Goal: Task Accomplishment & Management: Complete application form

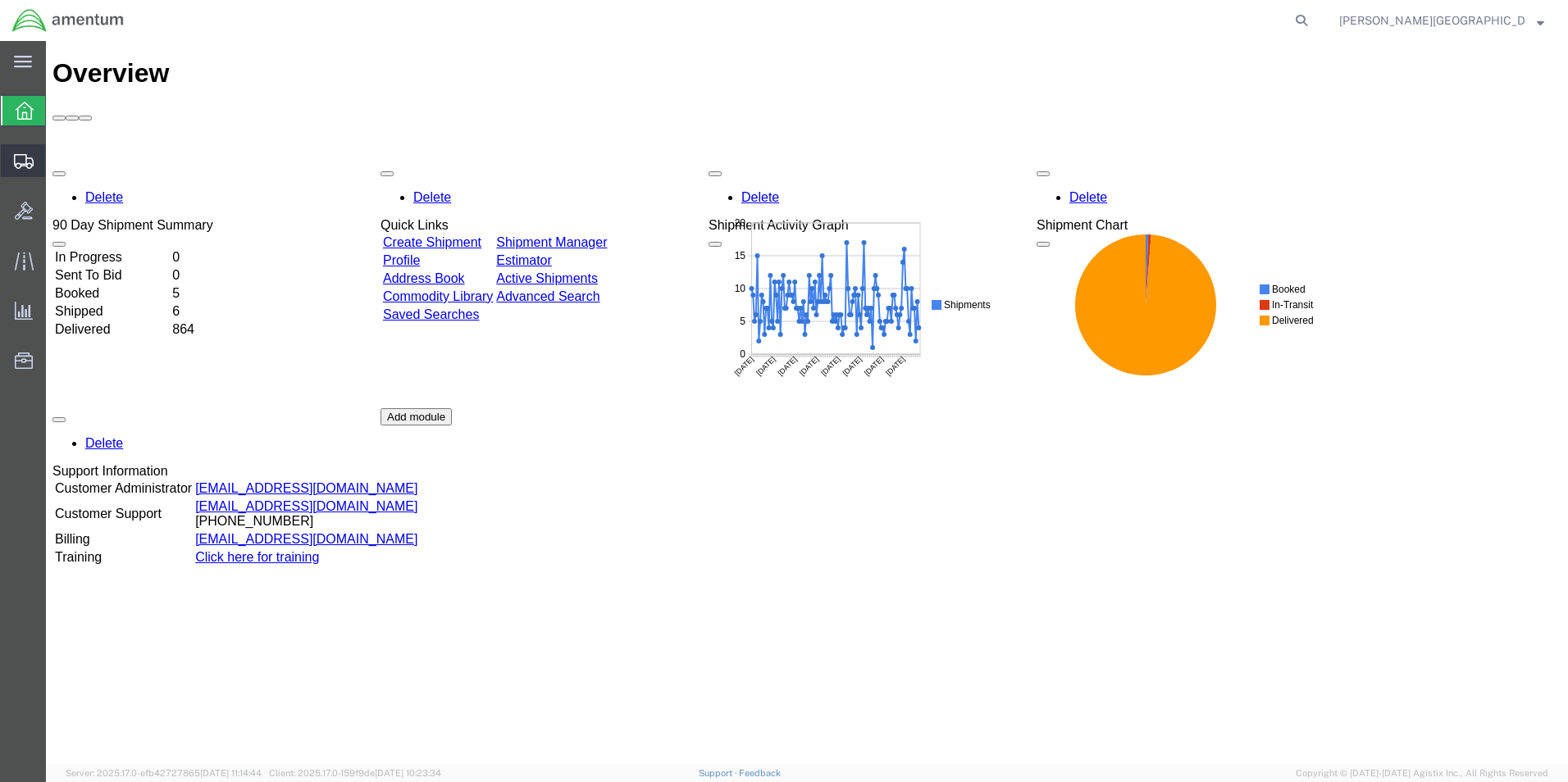
click at [0, 0] on span "Create Shipment" at bounding box center [0, 0] width 0 height 0
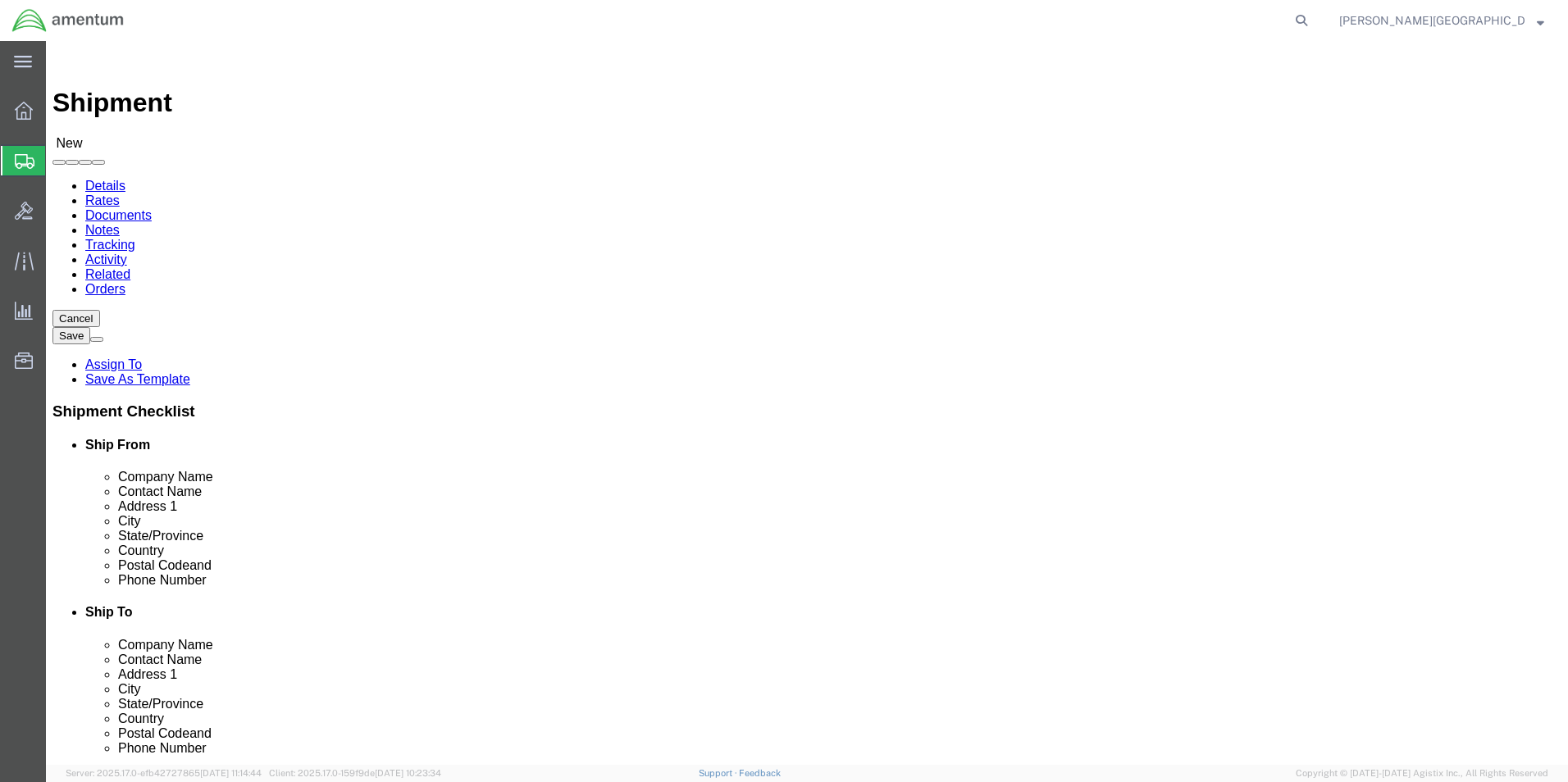
select select
select select "49940"
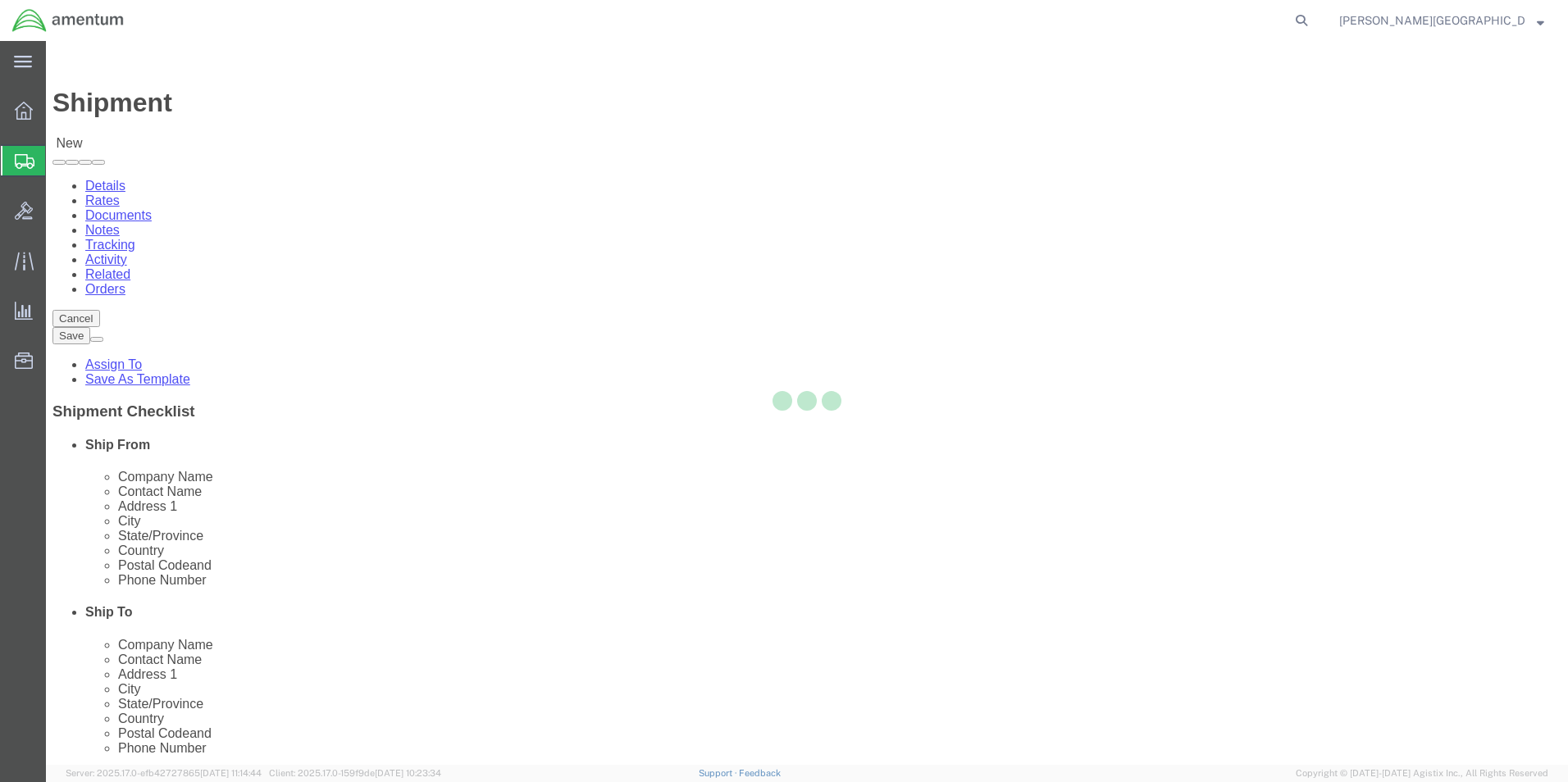
select select "[GEOGRAPHIC_DATA]"
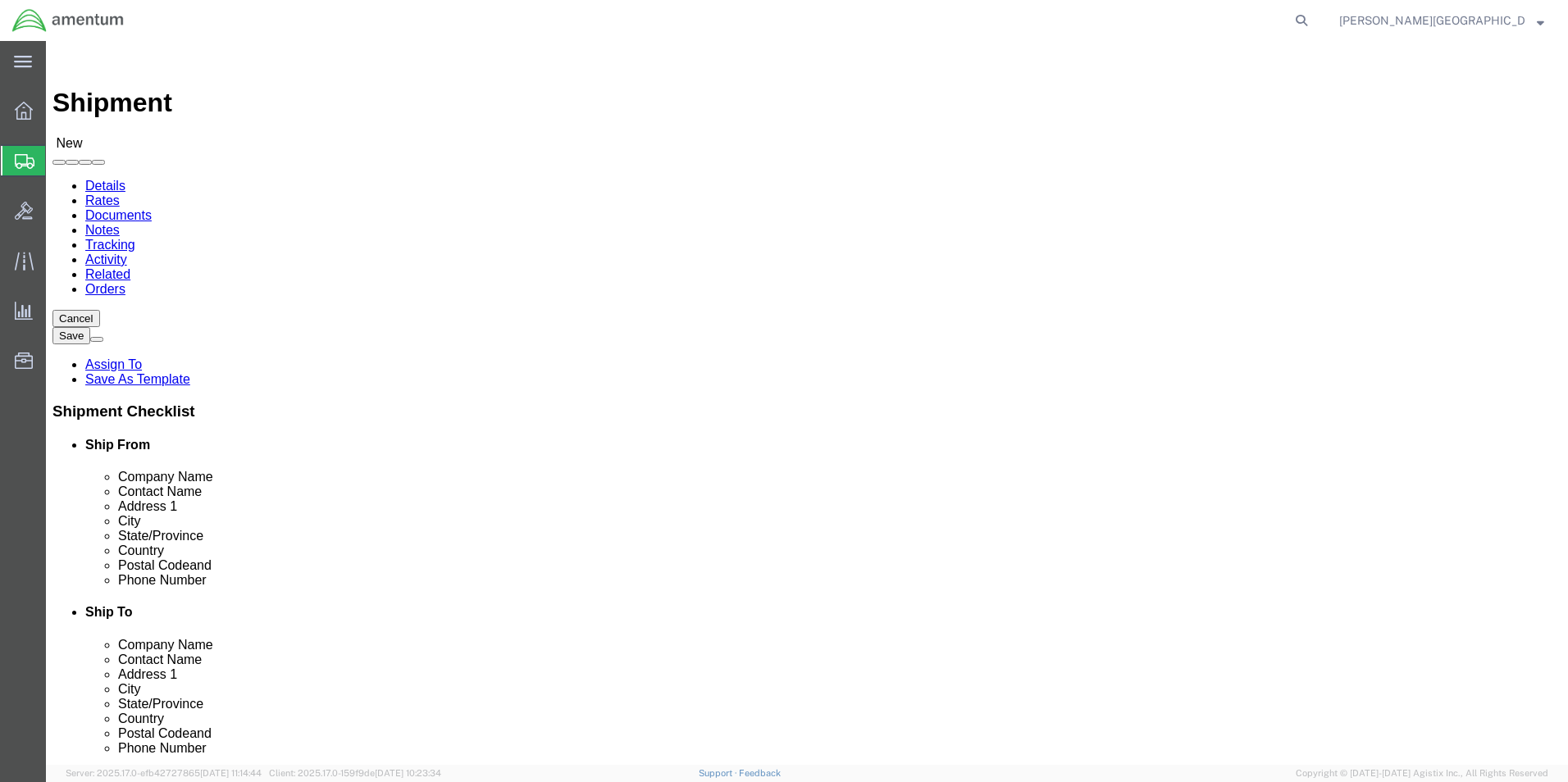
drag, startPoint x: 325, startPoint y: 556, endPoint x: 243, endPoint y: 555, distance: 82.0
click input "text"
type input "[PHONE_NUMBER]"
select select "49946"
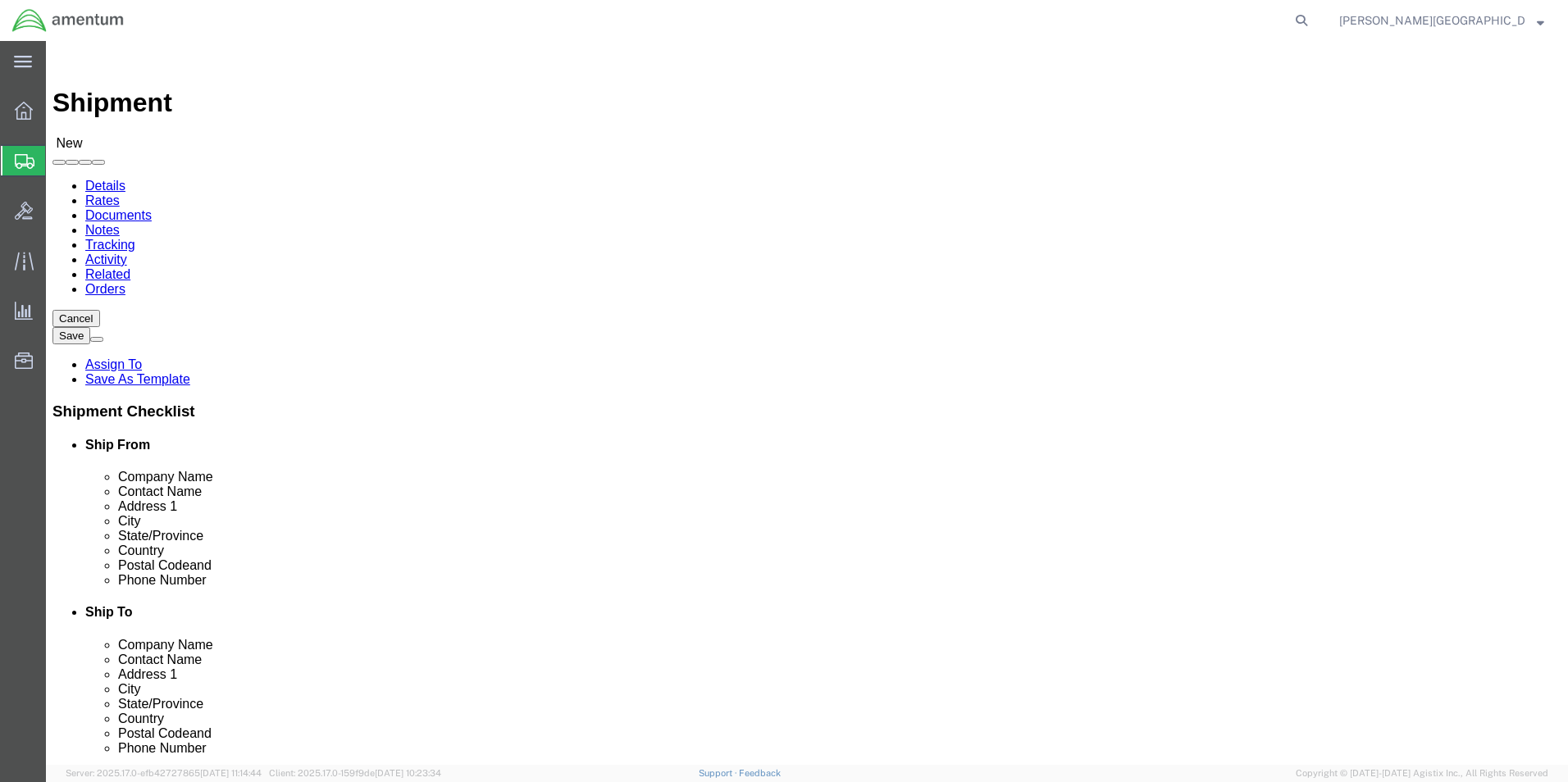
select select "CA"
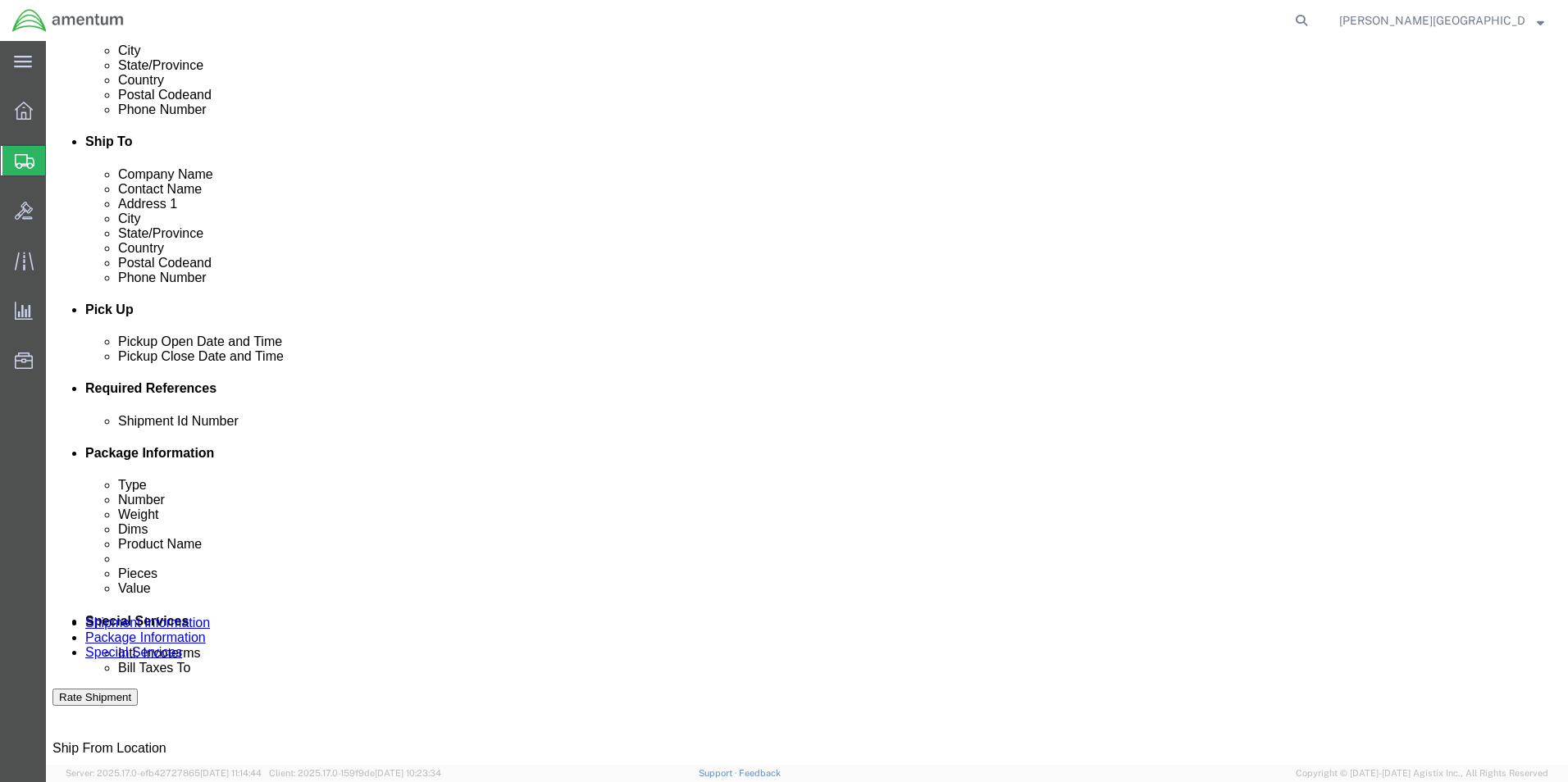
scroll to position [492, 0]
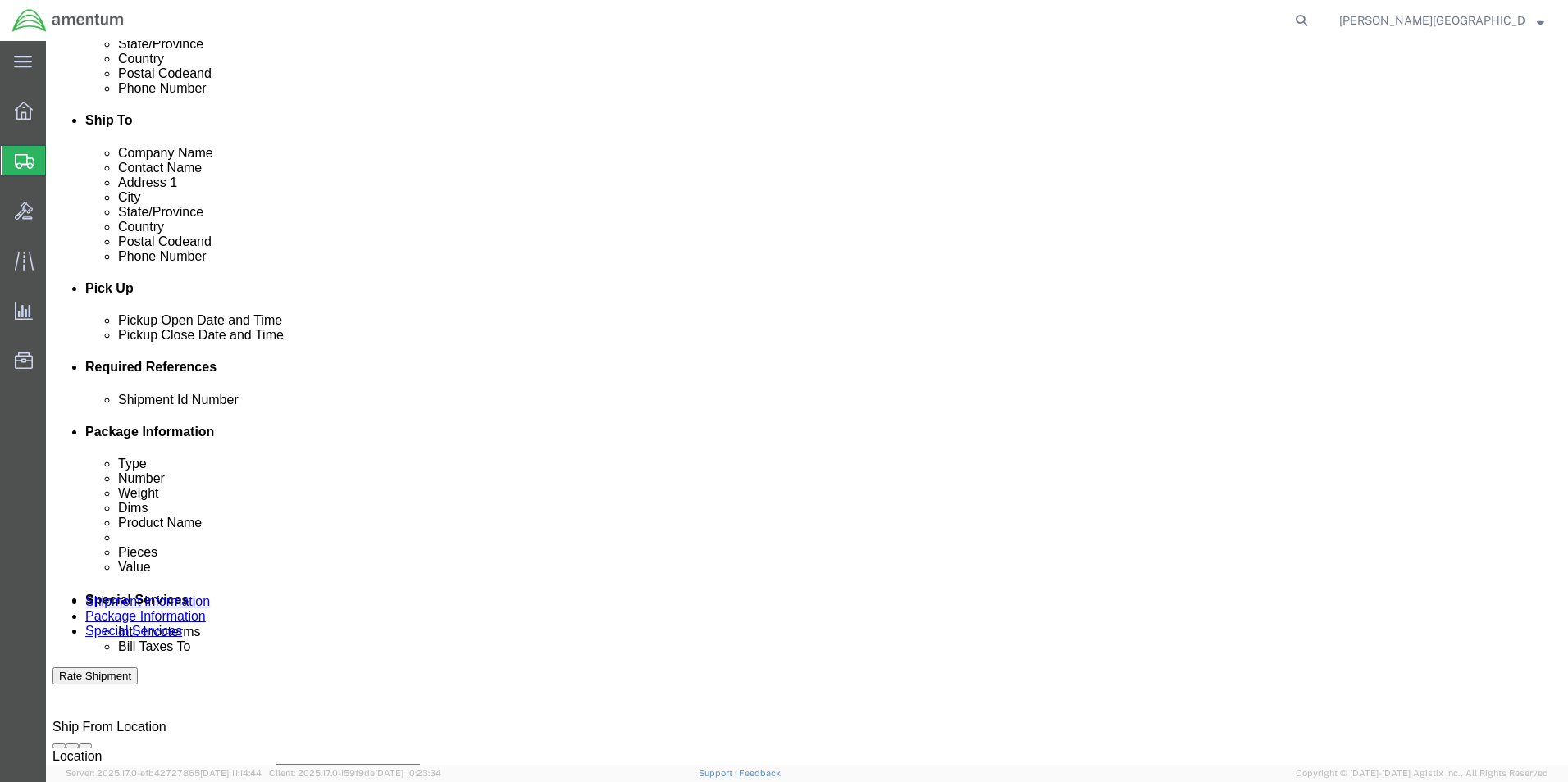
click div "[DATE] 10:00 AM"
type input "3:00 PM"
click button "Apply"
click button "Add reference"
click select "Select Account Type Activity ID Airline Appointment Number ASN Batch Request # …"
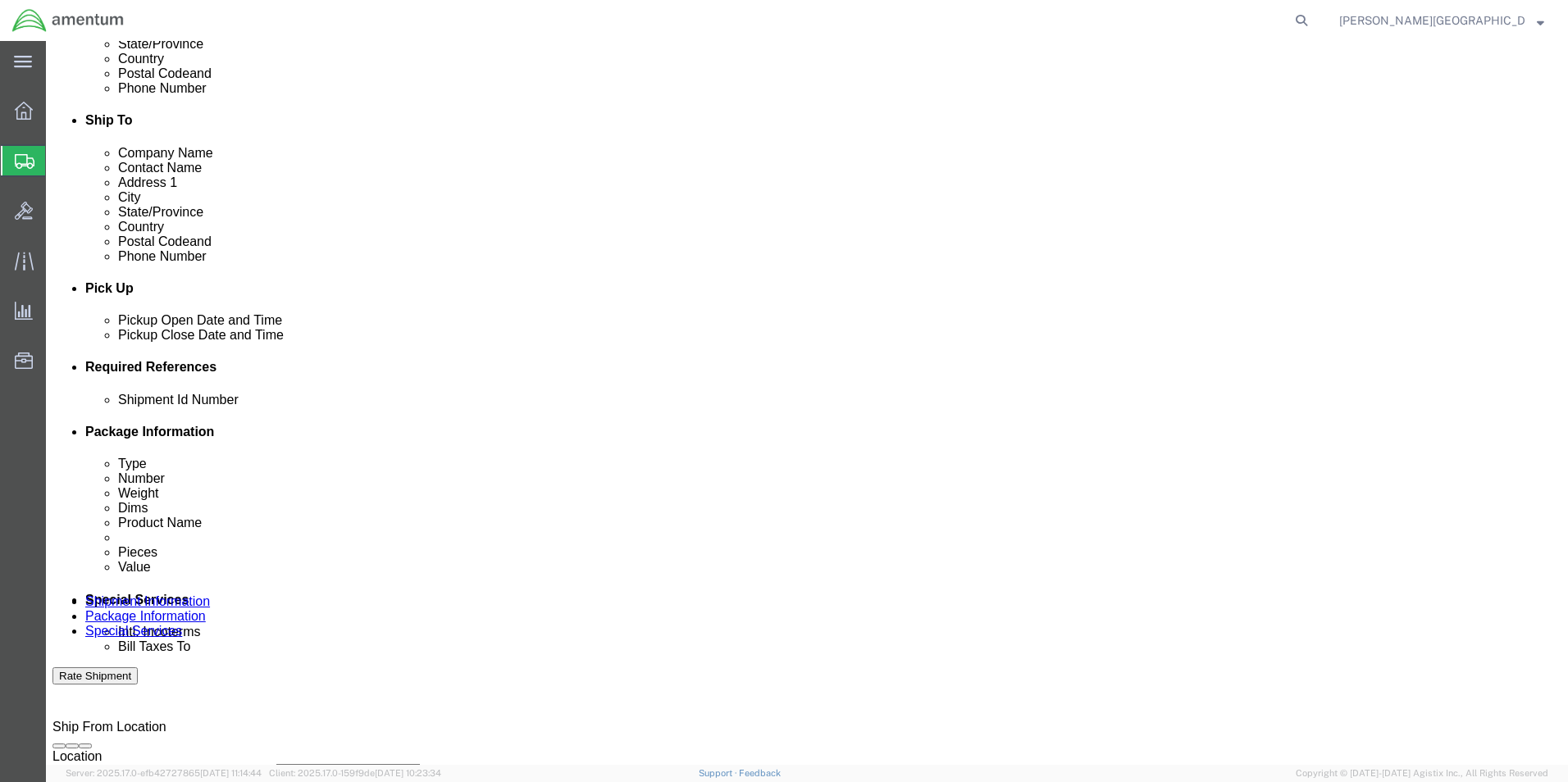
select select "DEPT"
click select "Select Account Type Activity ID Airline Appointment Number ASN Batch Request # …"
click input "text"
type input "Supply Department"
click button "Add reference"
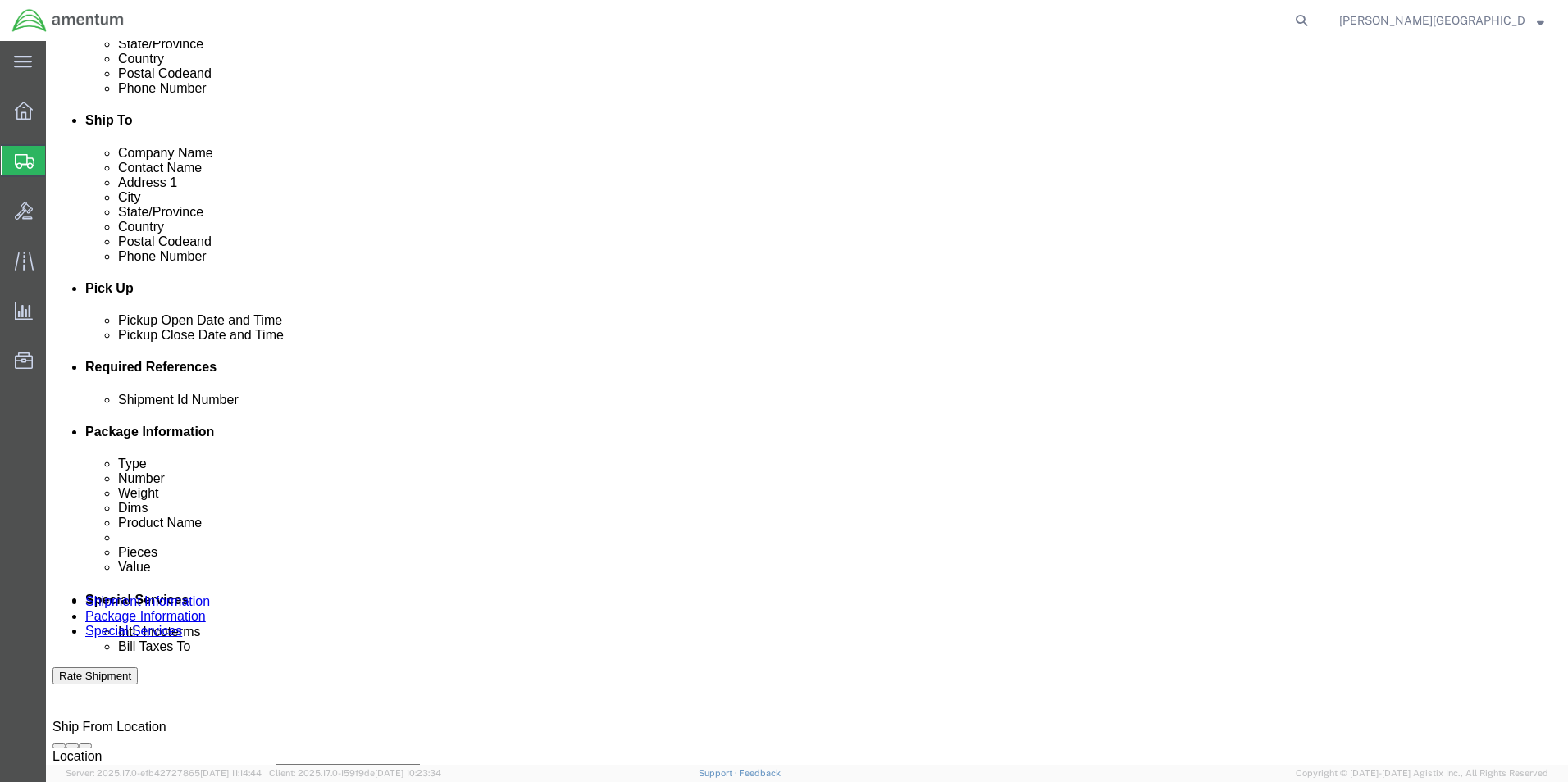
click select "Select Account Type Activity ID Airline Appointment Number ASN Batch Request # …"
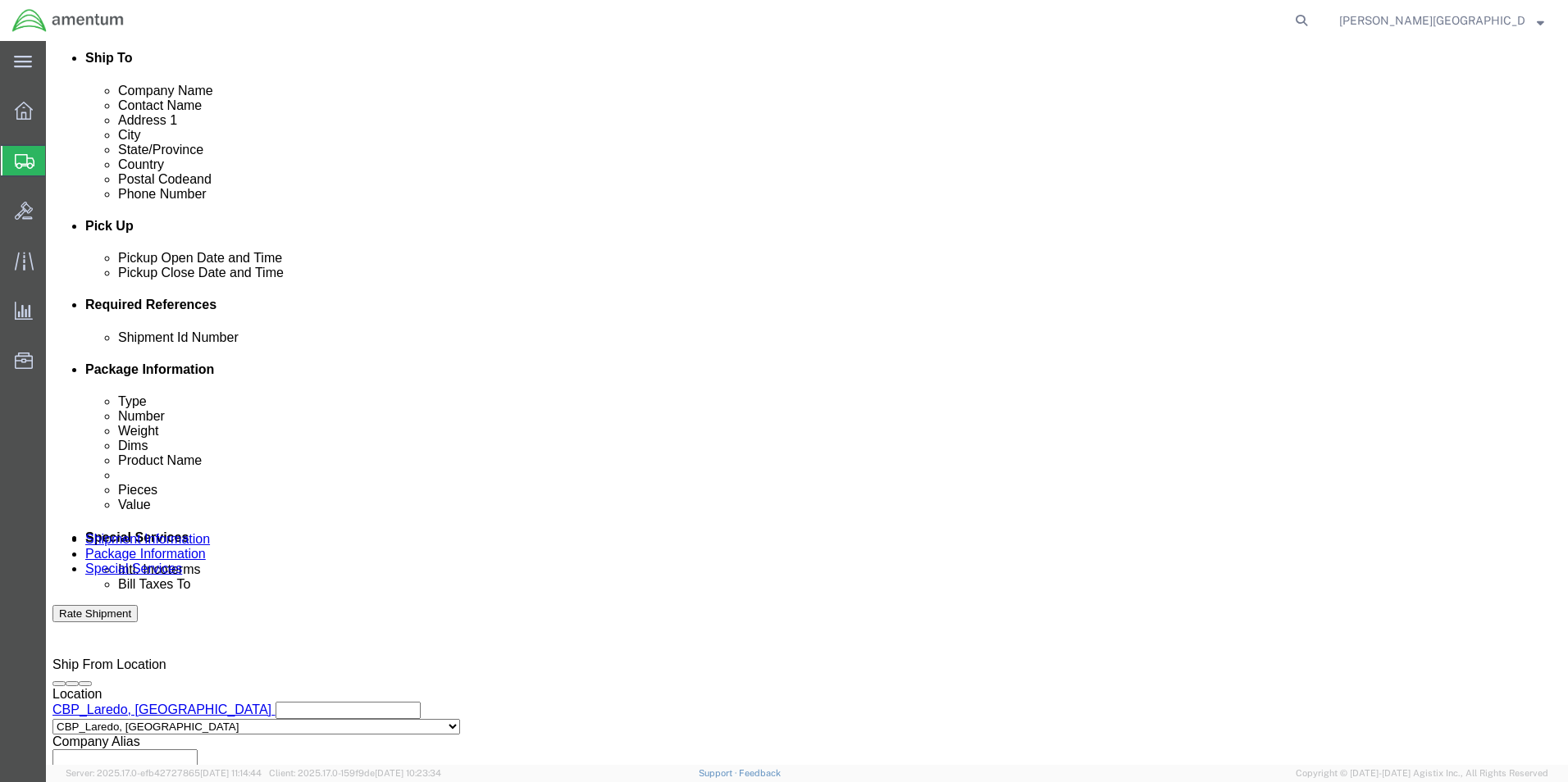
scroll to position [655, 0]
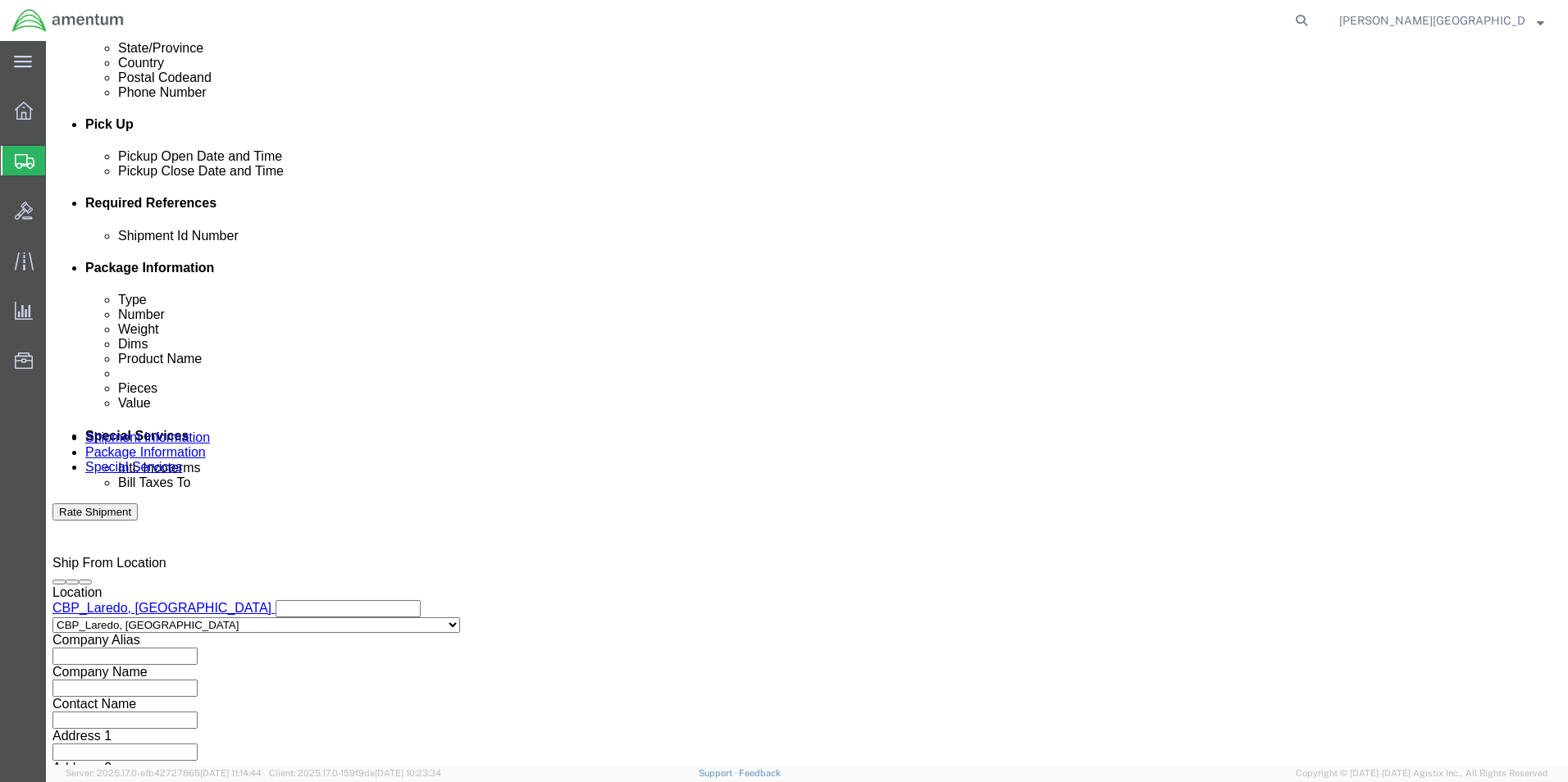
click select "Select Account Type Activity ID Airline Appointment Number ASN Batch Request # …"
select select "PROJNUM"
click select "Select Account Type Activity ID Airline Appointment Number ASN Batch Request # …"
click input "text"
click input "6118.02.03.2219.000.LRT.0000"
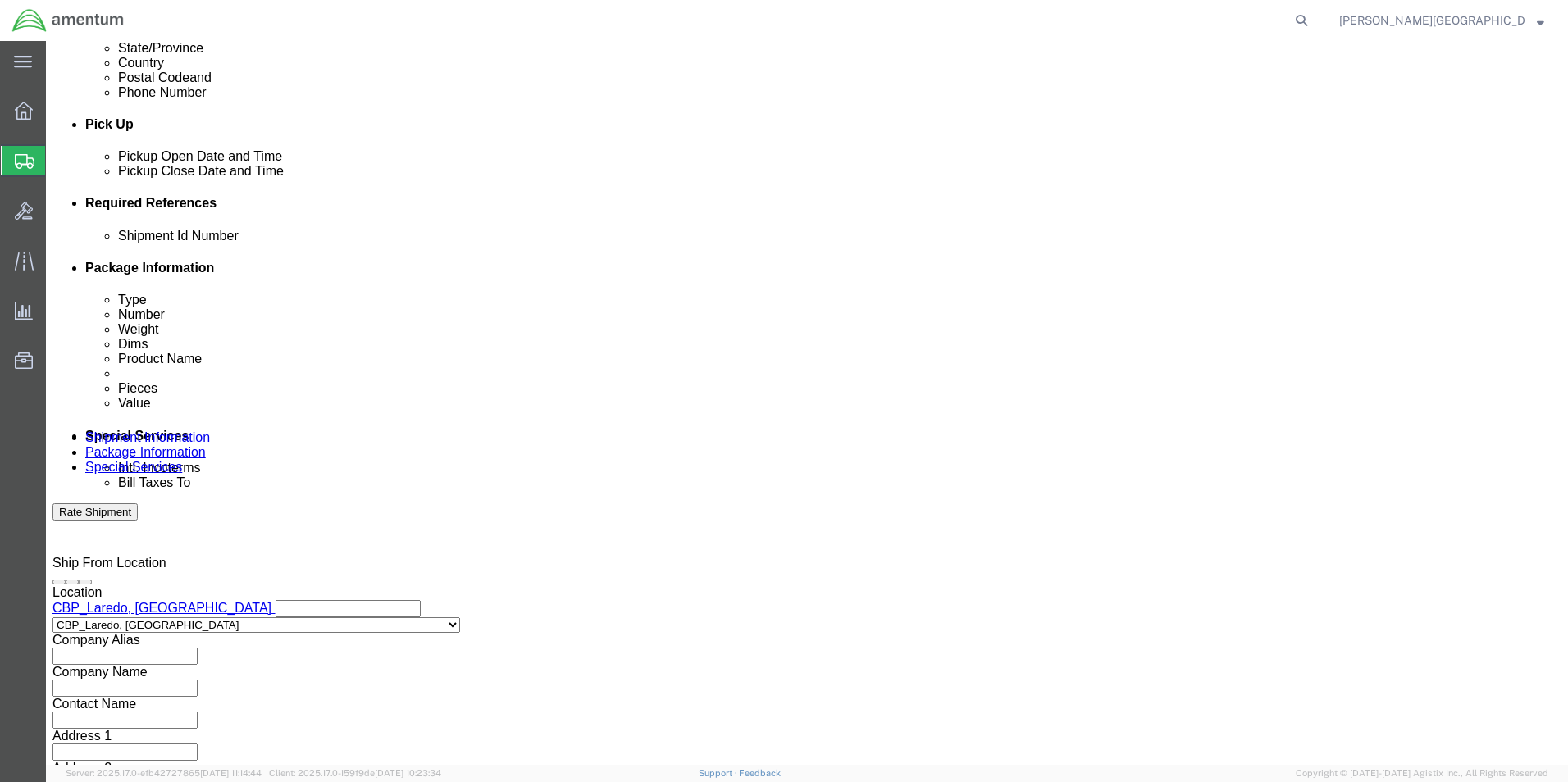
type input "6118.03.03.2219.000.LRT.0000"
click button "Add reference"
click select "Select Account Type Activity ID Airline Appointment Number ASN Batch Request # …"
select select "CUSTREF"
click select "Select Account Type Activity ID Airline Appointment Number ASN Batch Request # …"
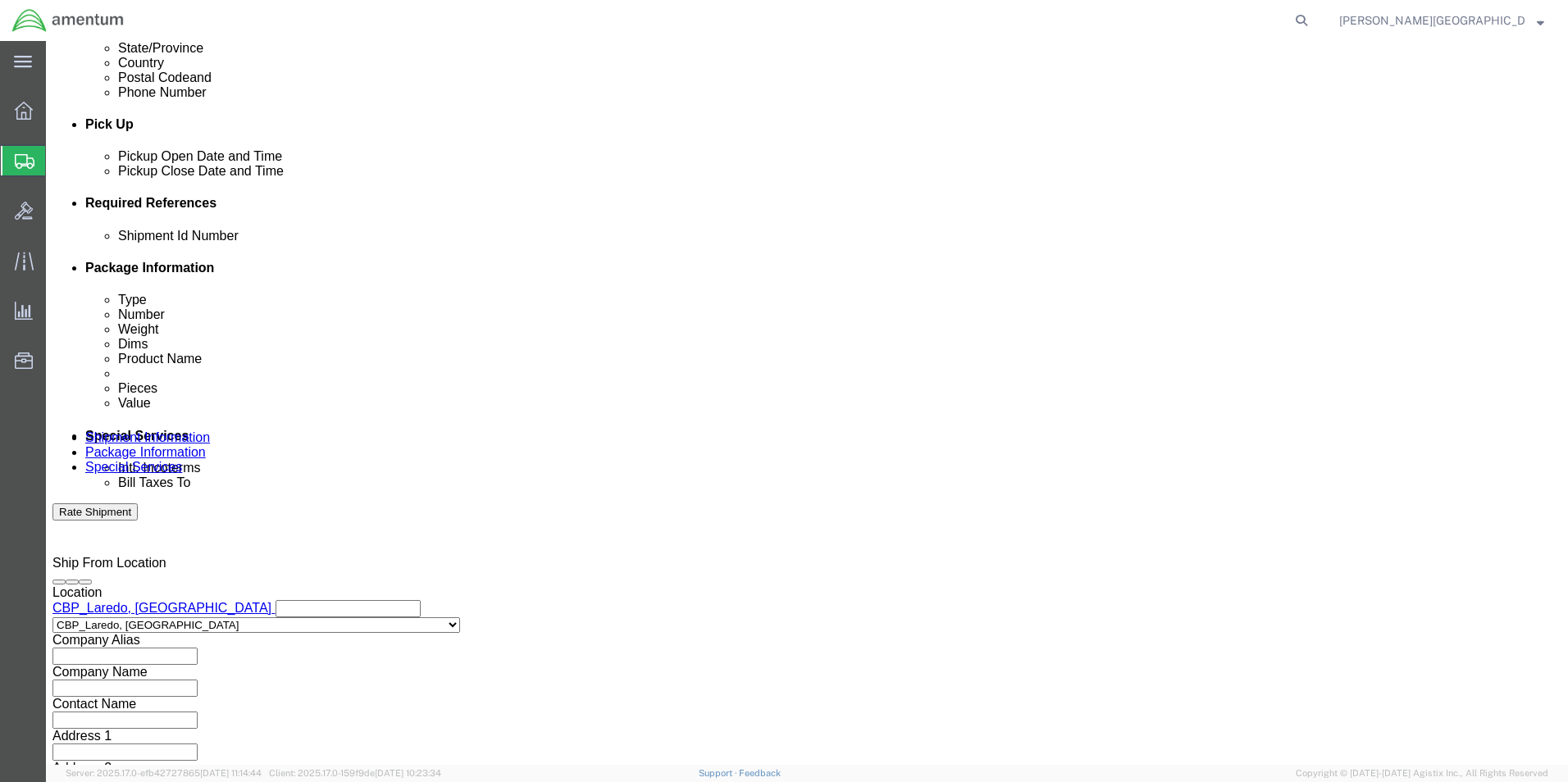
click input "text"
paste input "326108"
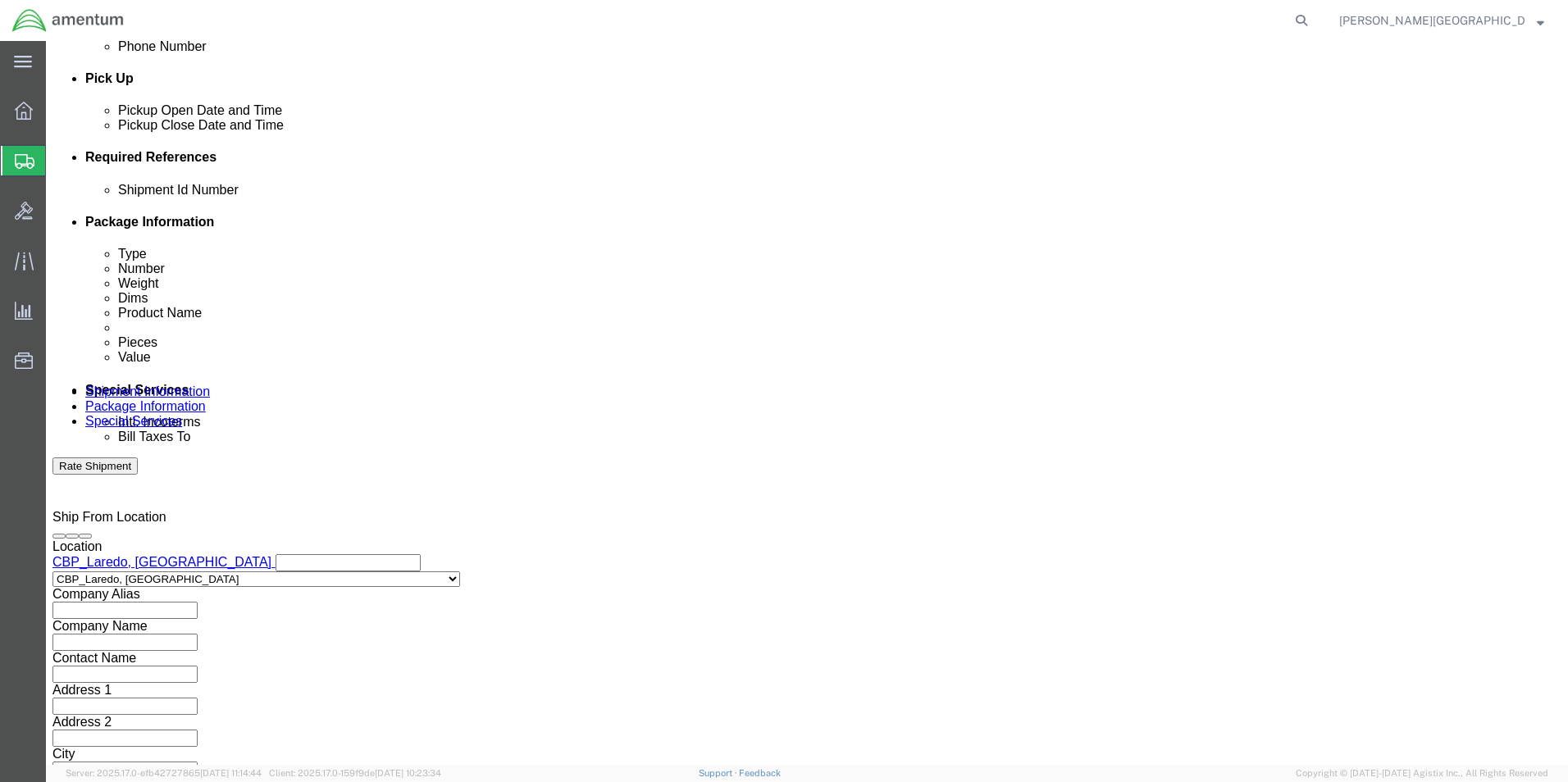
scroll to position [715, 0]
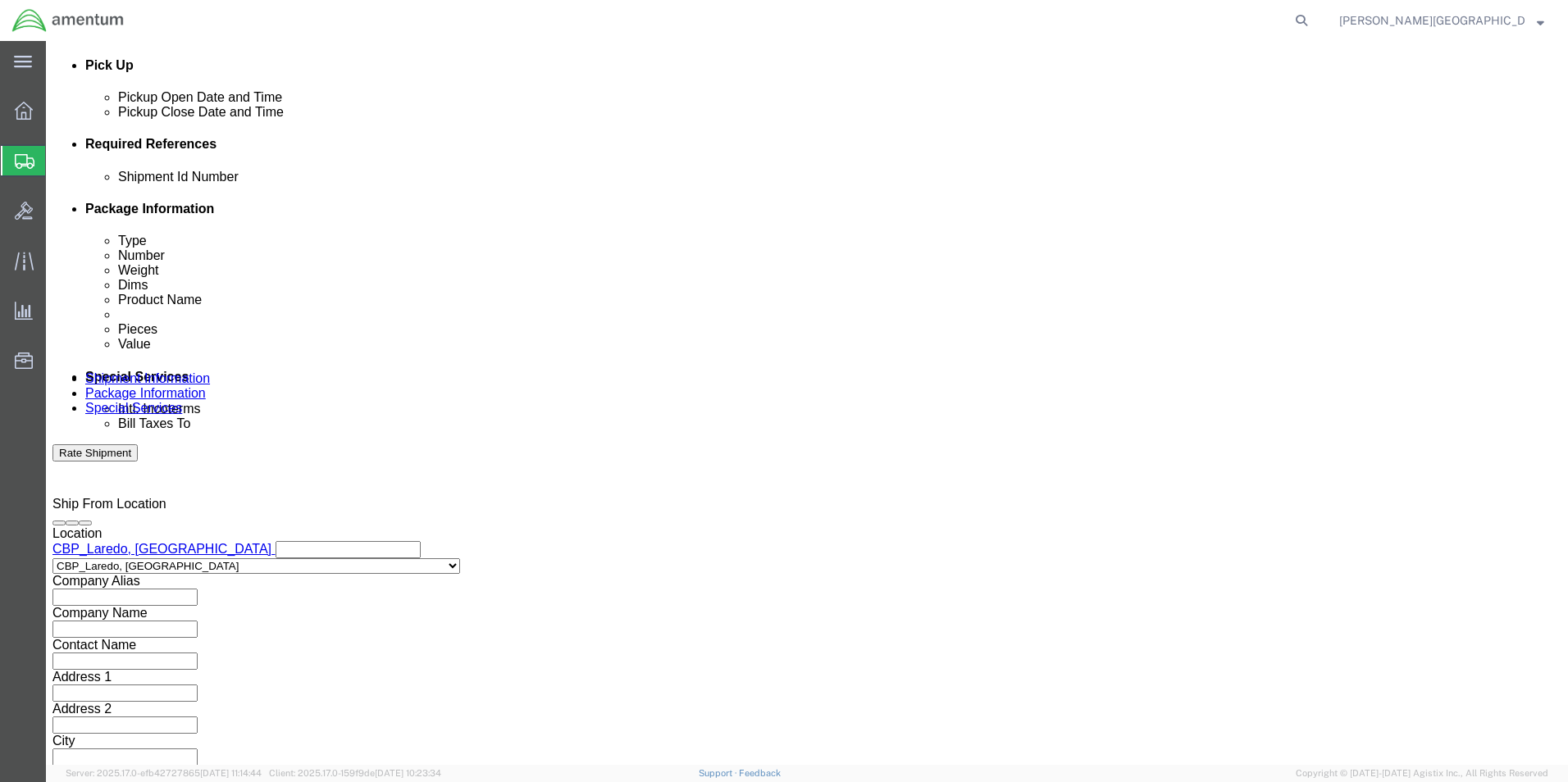
type input "USAGE#: 326108 Straps"
click button "Continue"
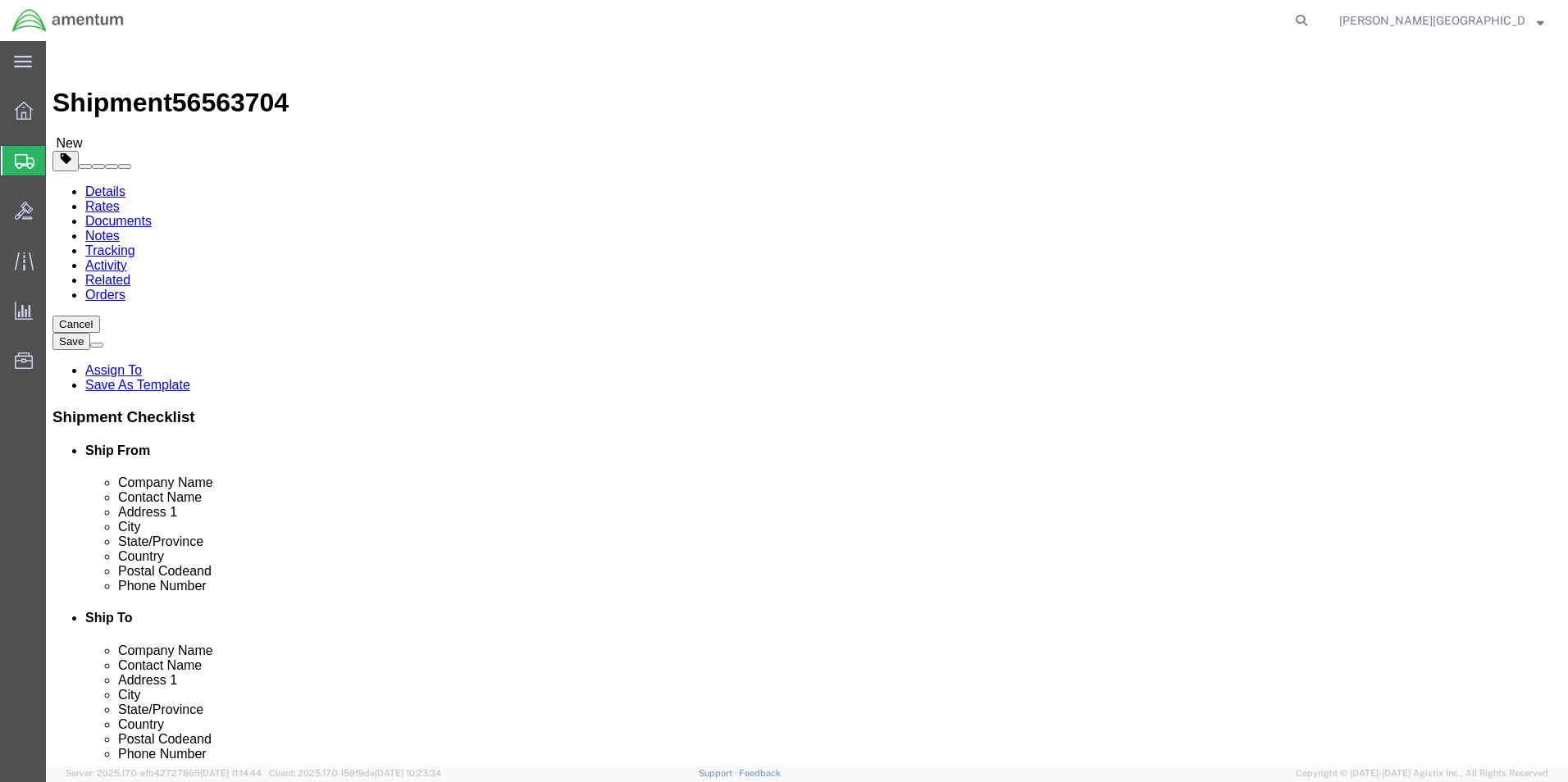
click select "Select BCK Boxes Bale(s) Basket(s) Bolt(s) Bottle(s) Buckets Bulk Bundle(s) Can…"
select select "SBX"
click select "Select BCK Boxes Bale(s) Basket(s) Bolt(s) Bottle(s) Buckets Bulk Bundle(s) Can…"
type input "12.25"
type input "11.00"
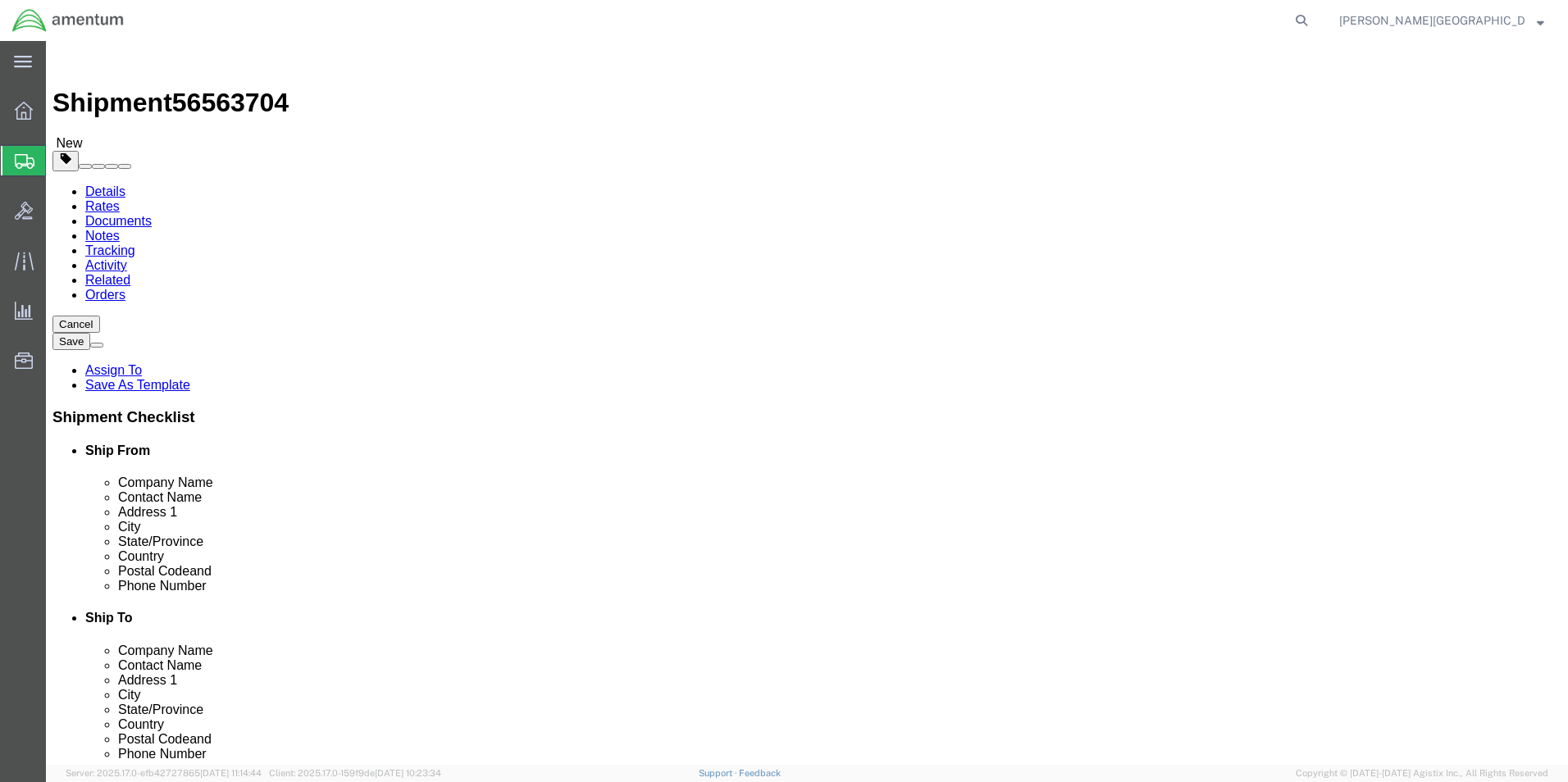
type input "1.50"
click input "0.00"
type input "1.00"
click link "Add Content"
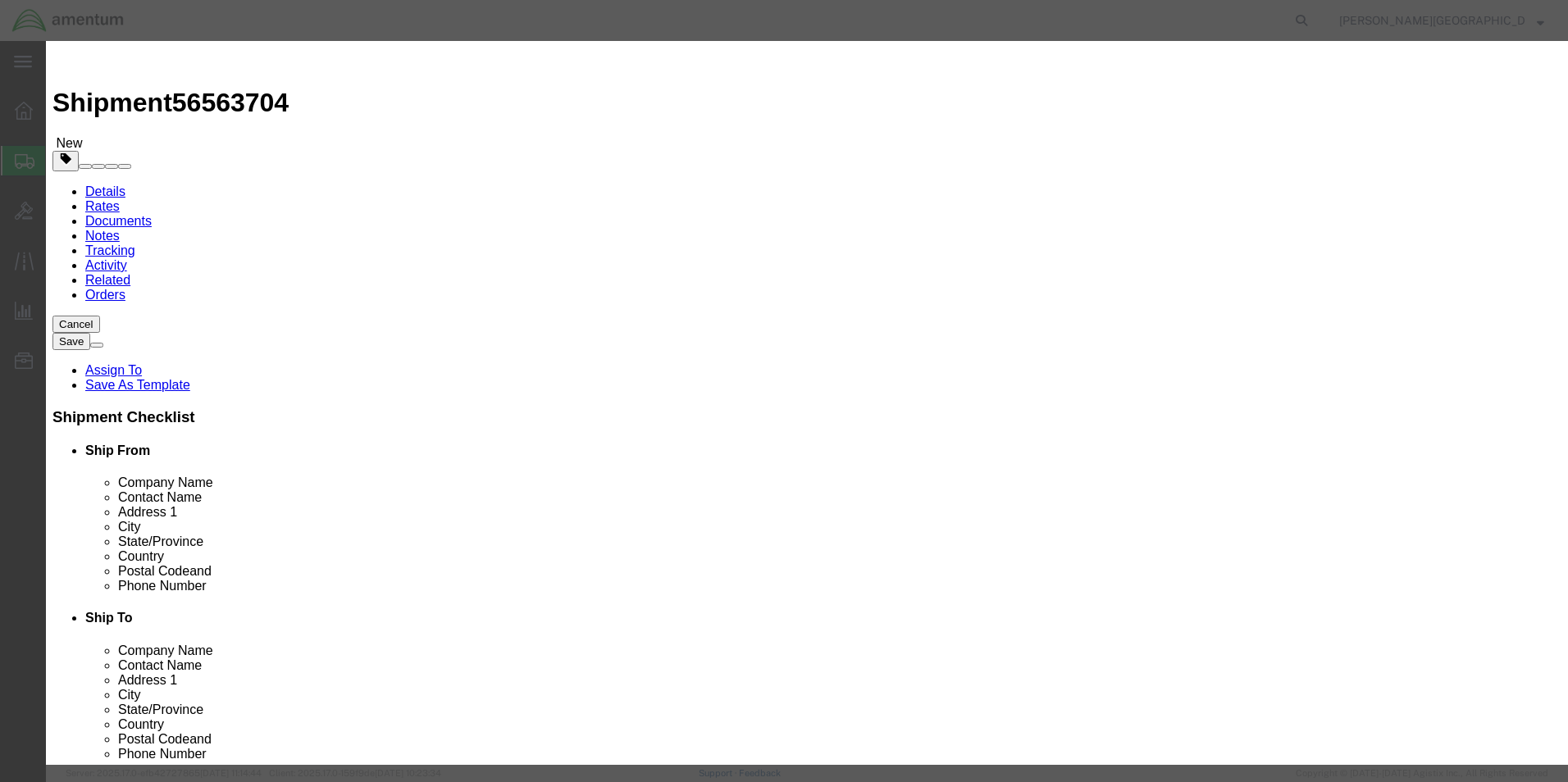
drag, startPoint x: 593, startPoint y: 118, endPoint x: 585, endPoint y: 116, distance: 8.2
click input "text"
type input "Cable Tie Straps"
click textarea
type textarea "PN: MS3367-6-0"
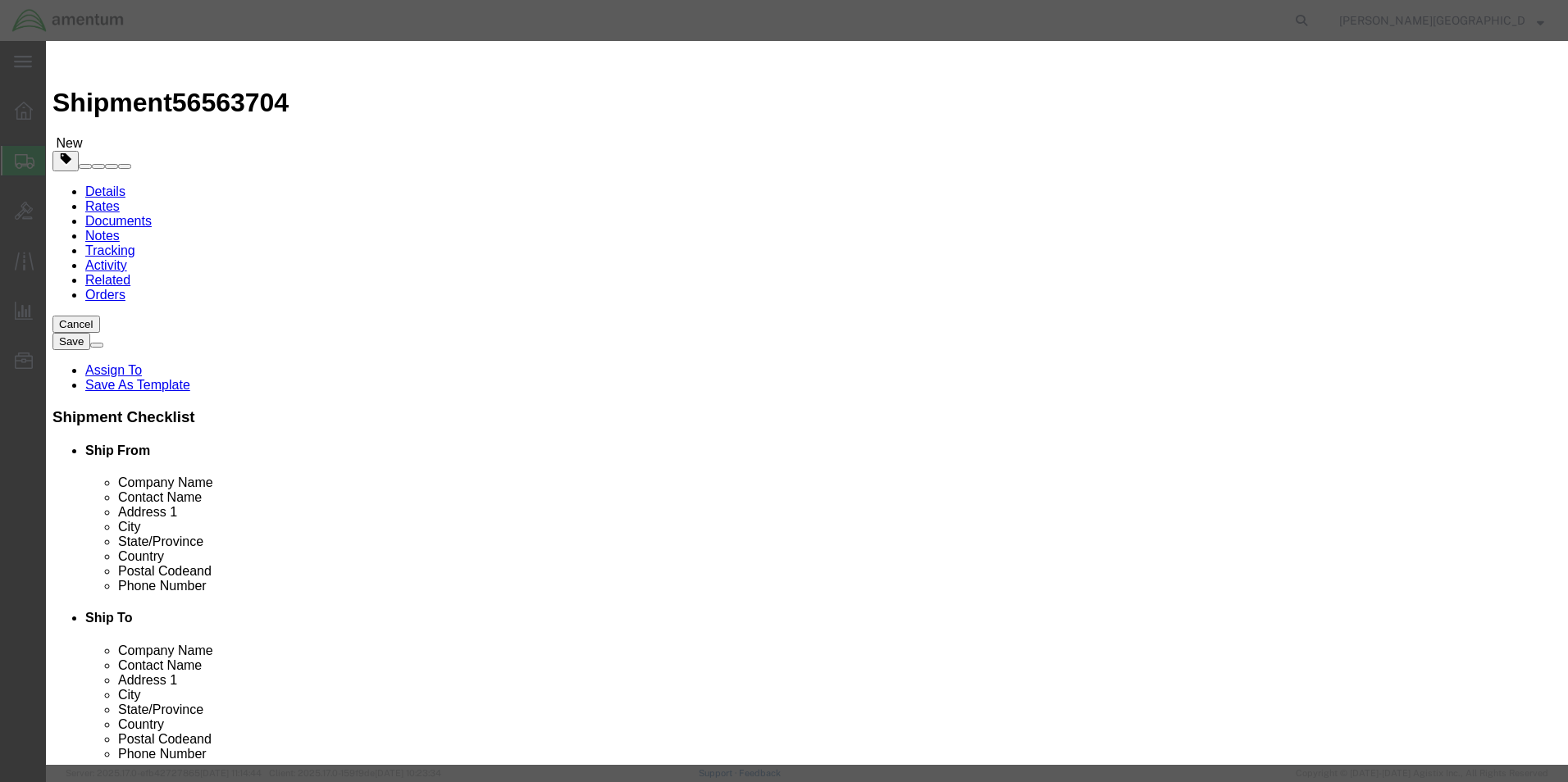
click input "0"
type input "2"
click input "text"
type input "20.00"
click button "Save & Close"
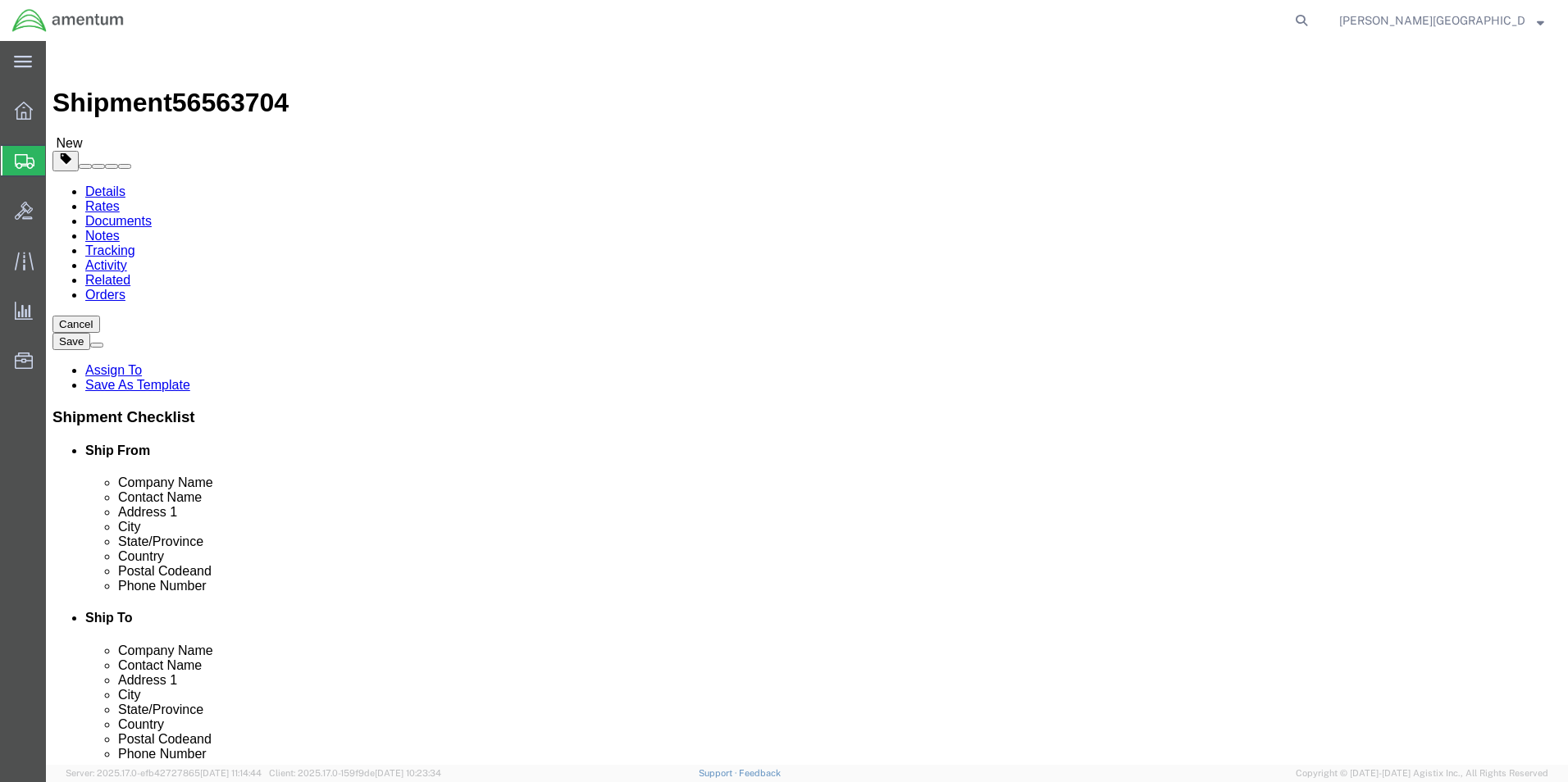
click button "Previous"
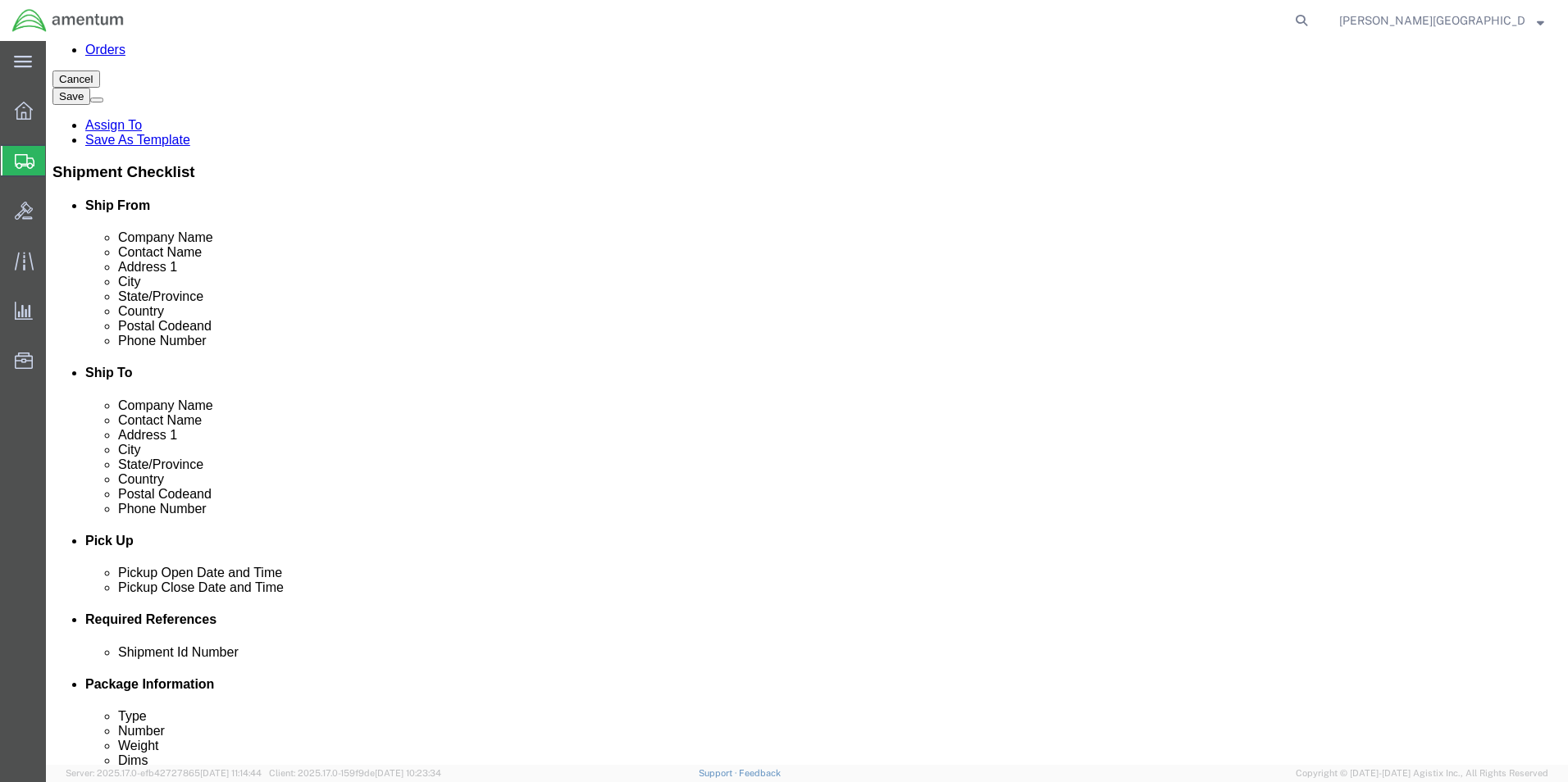
scroll to position [410, 0]
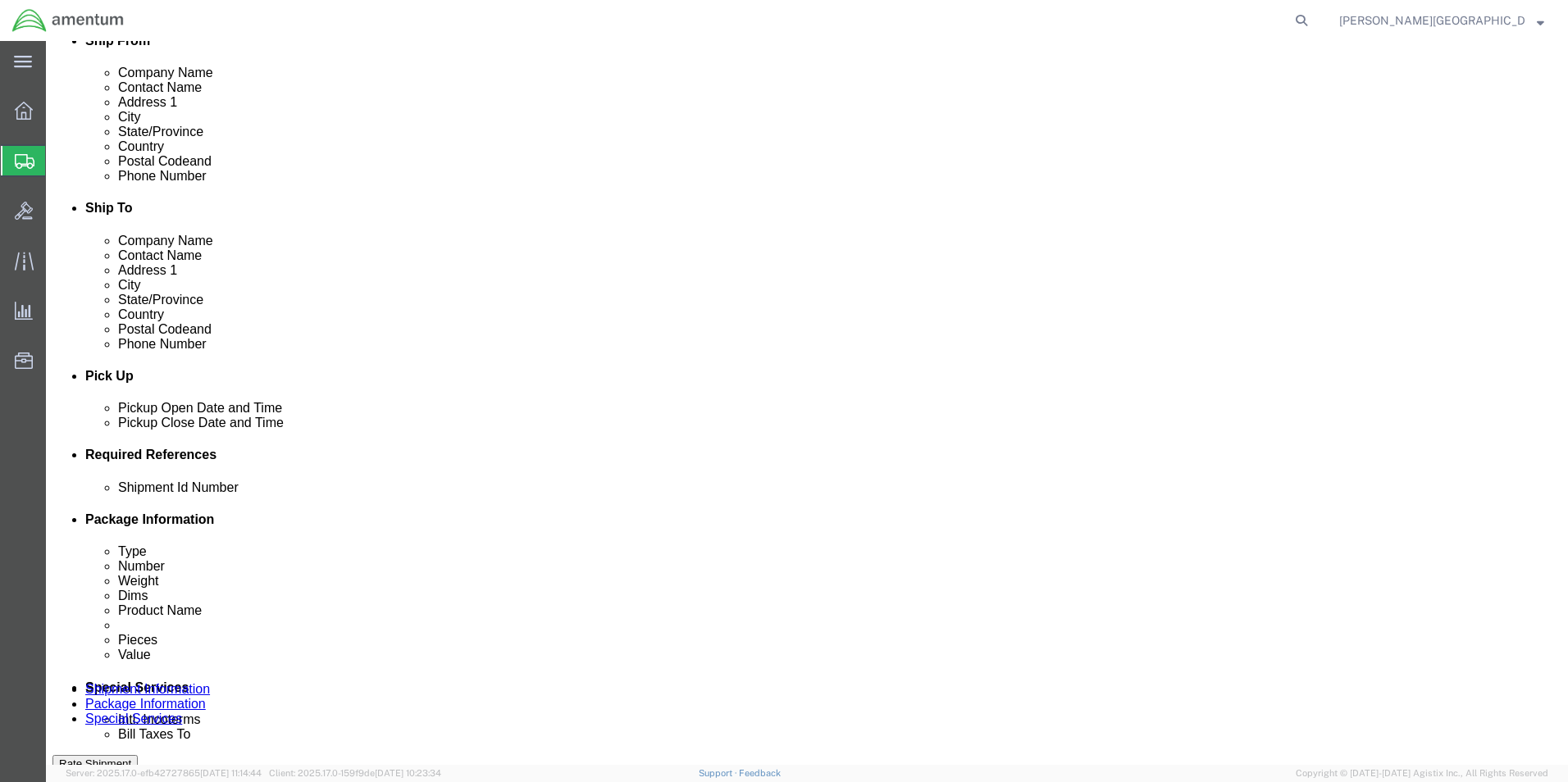
click input "text"
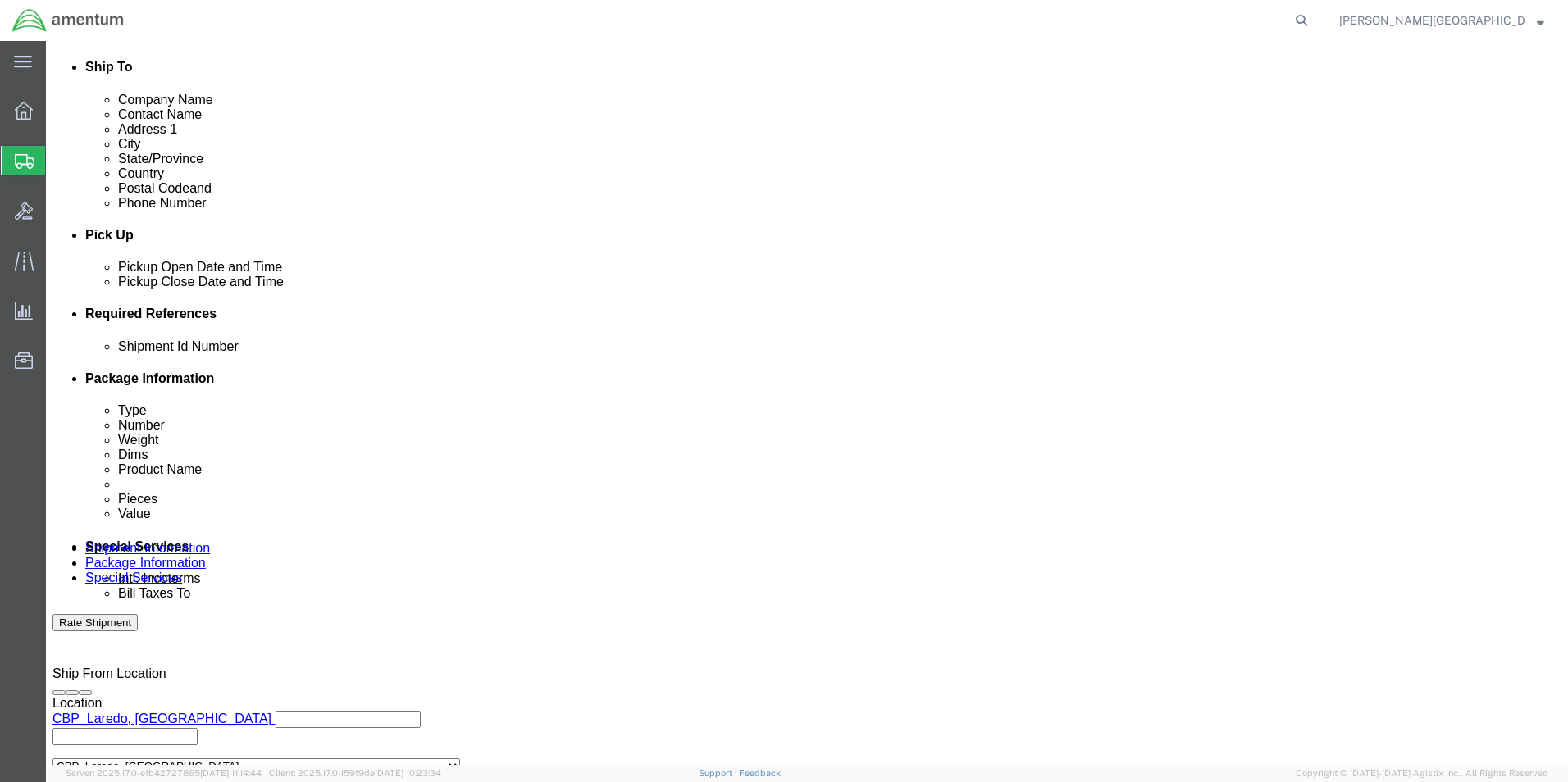
scroll to position [715, 0]
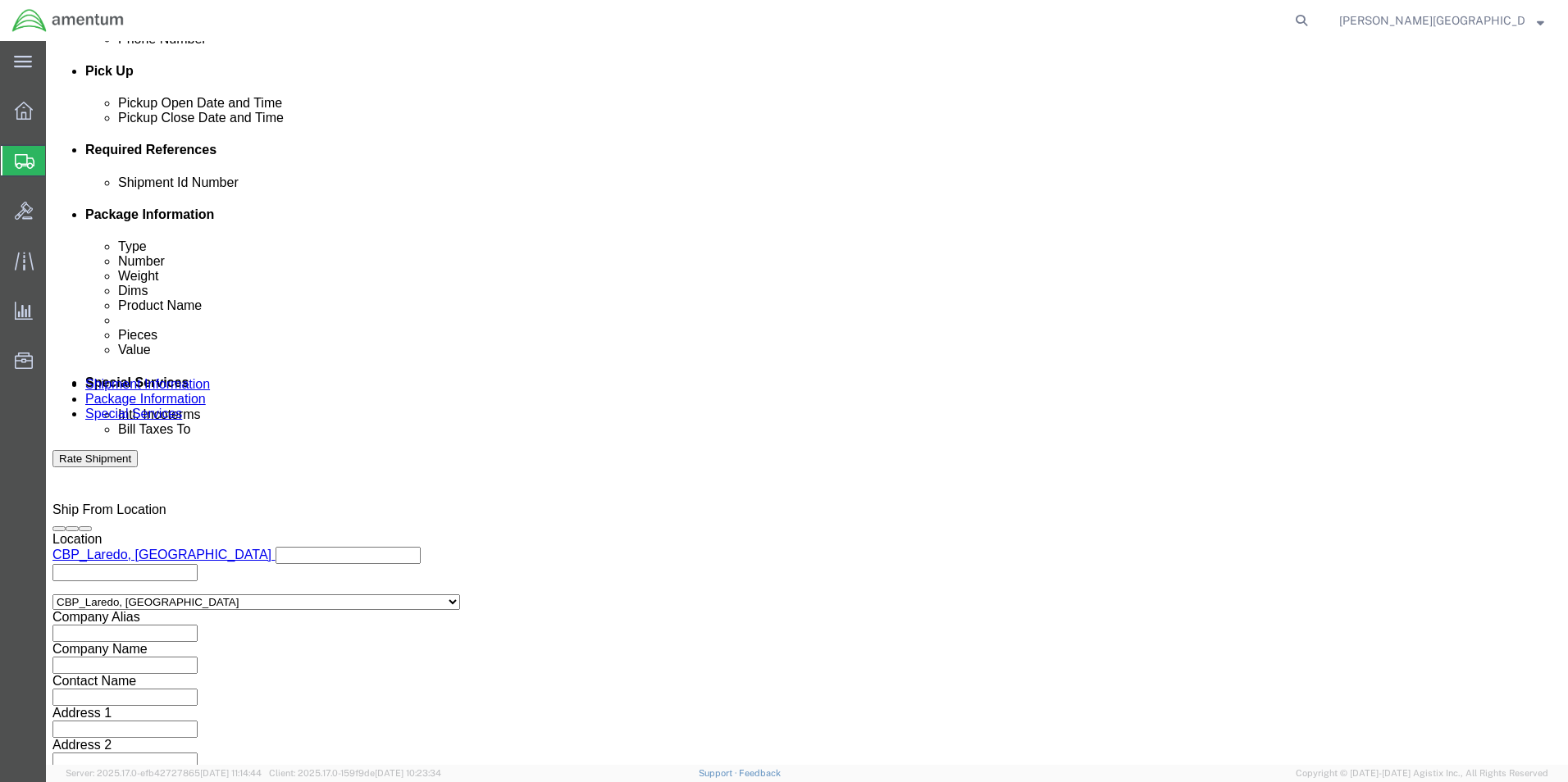
type input "56563704"
click button "Continue"
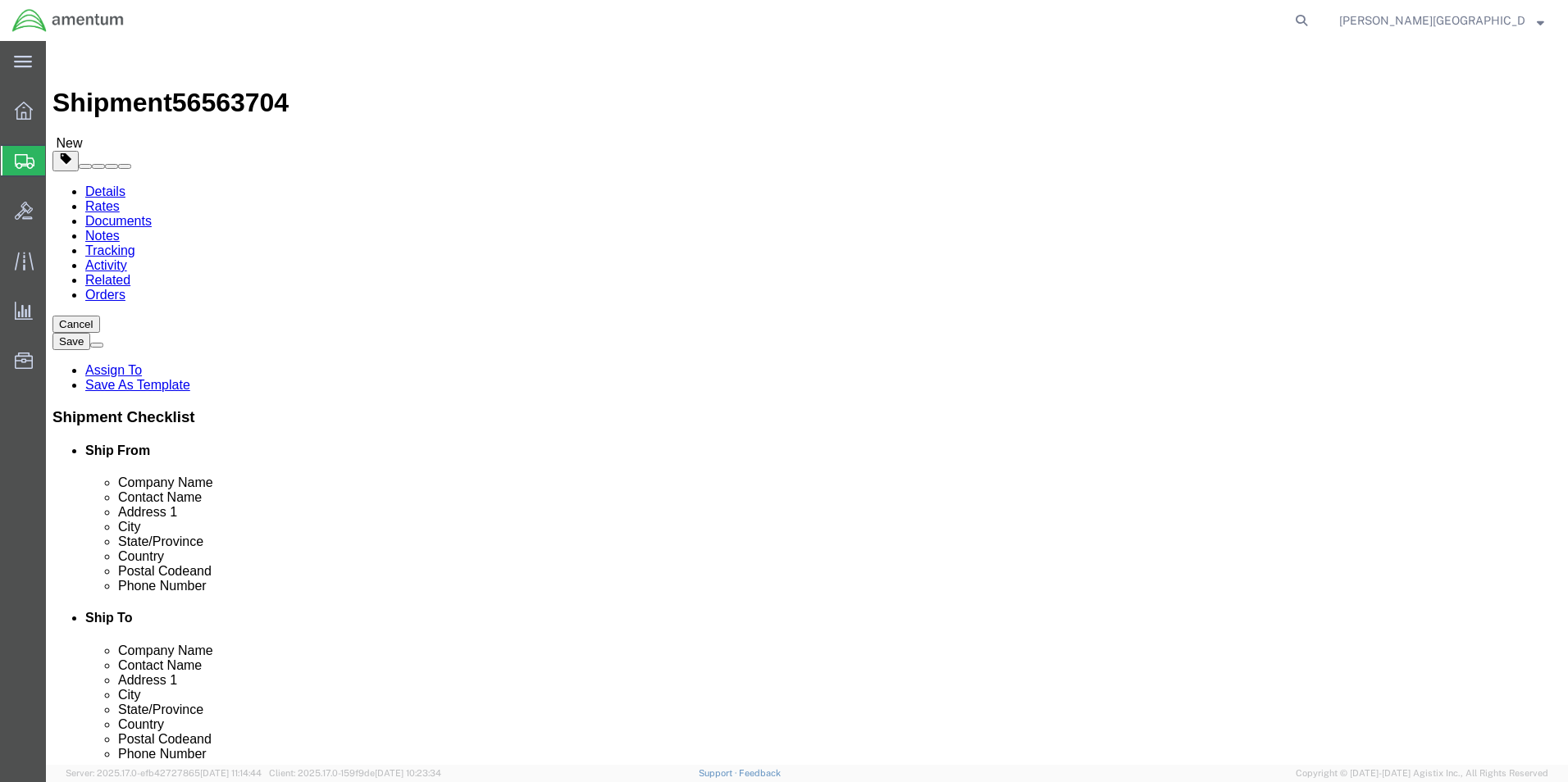
click button "Continue"
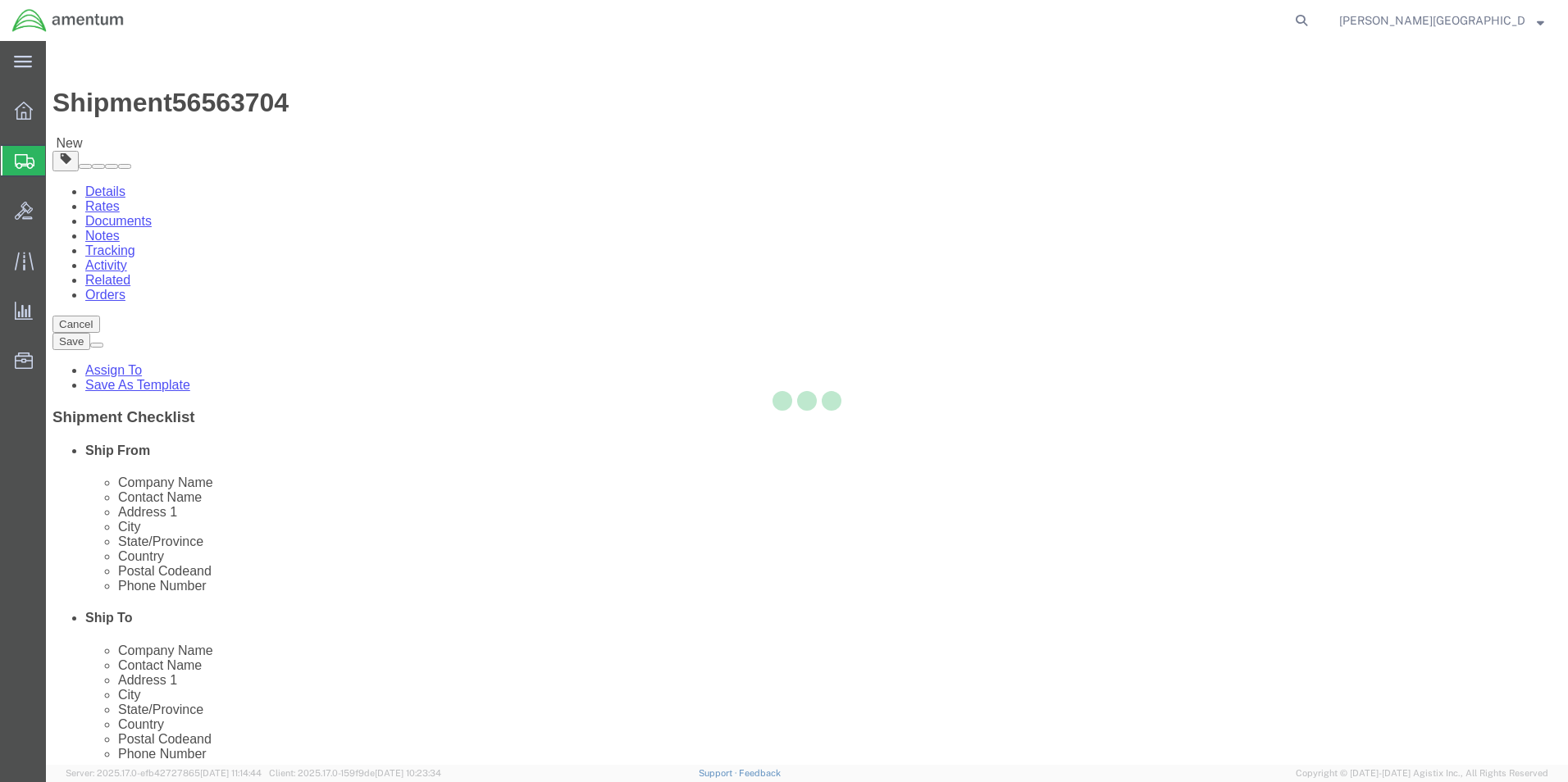
select select
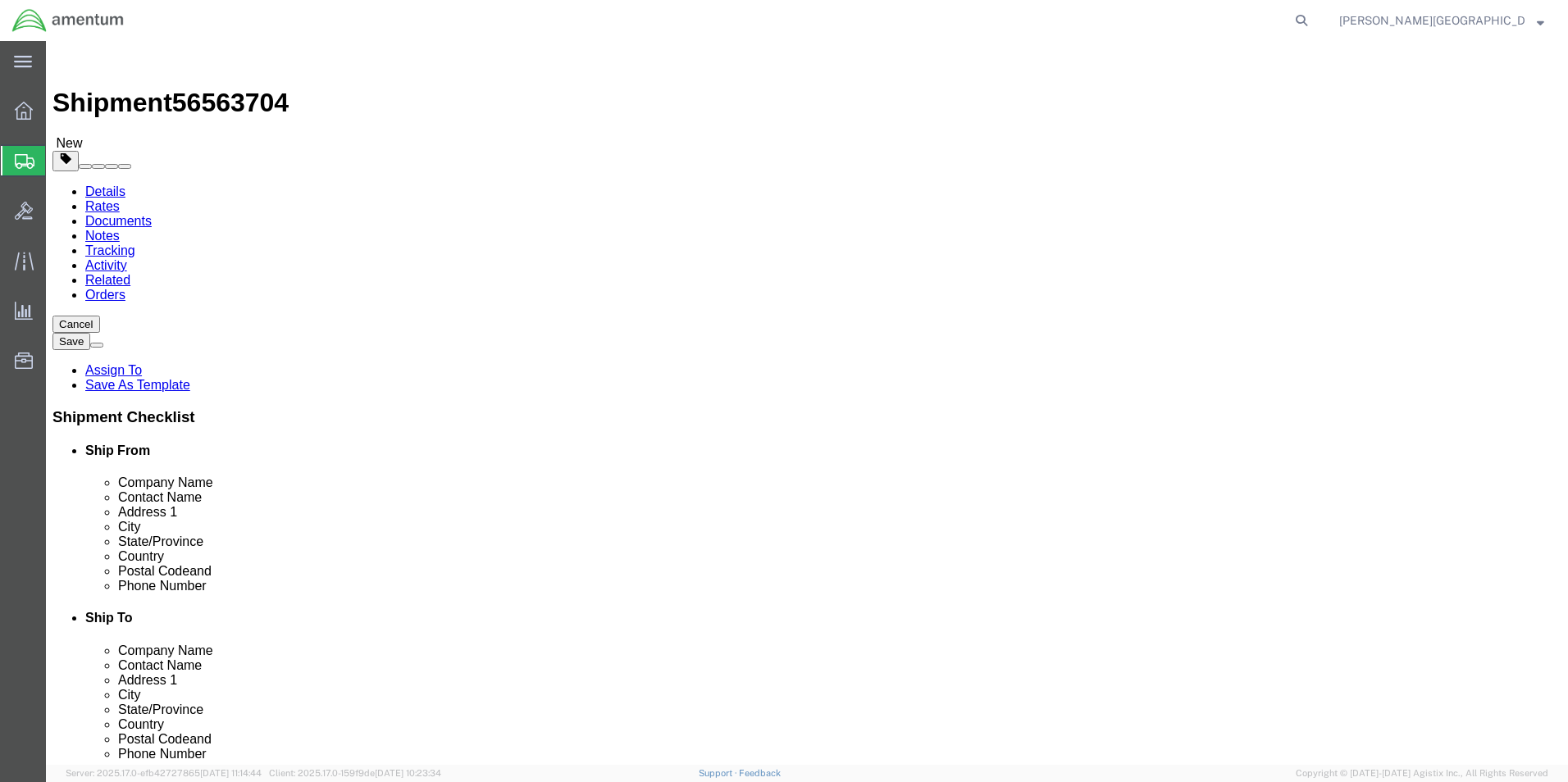
click button "Rate Shipment"
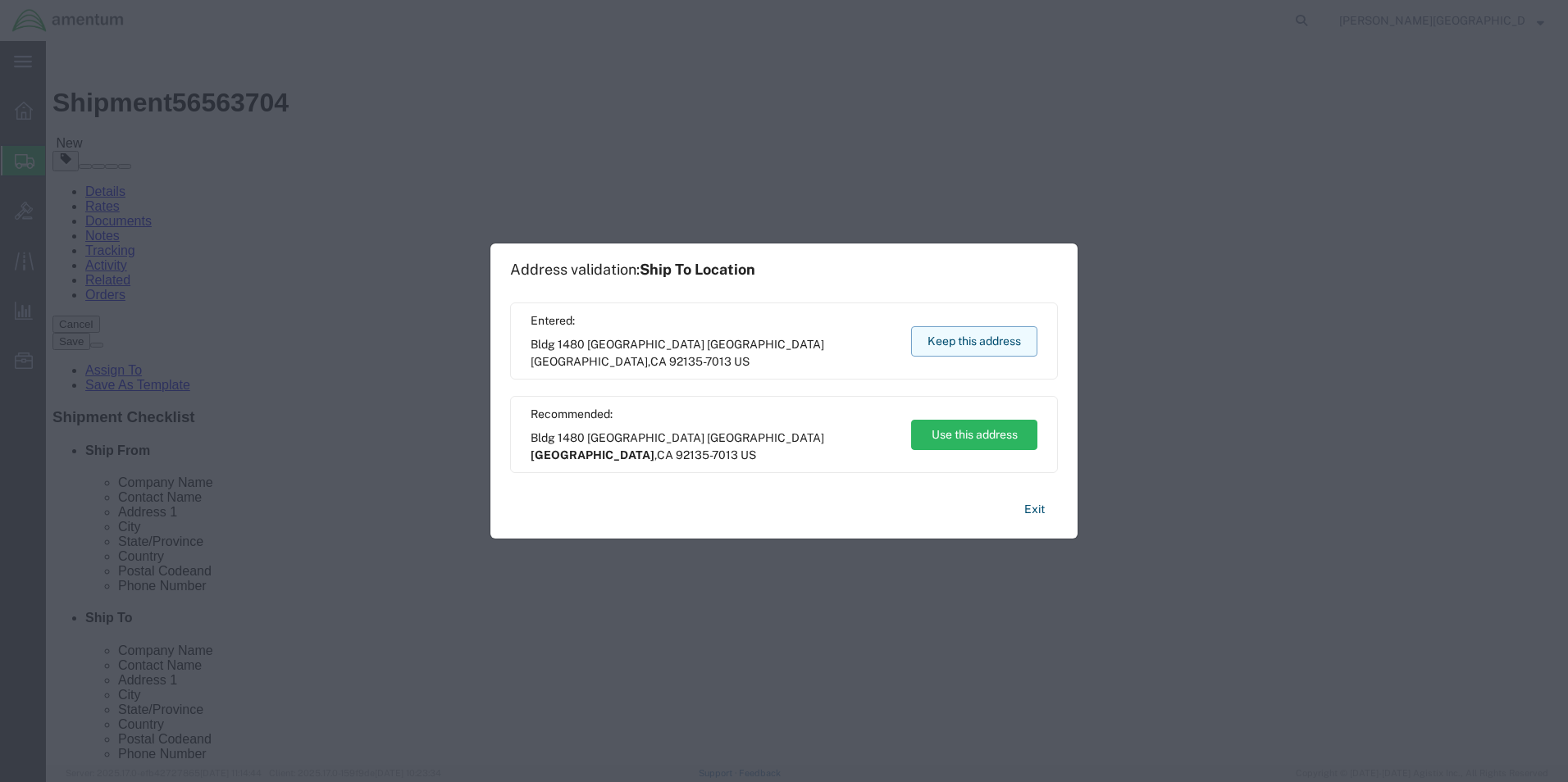
click at [954, 348] on button "Keep this address" at bounding box center [974, 342] width 127 height 31
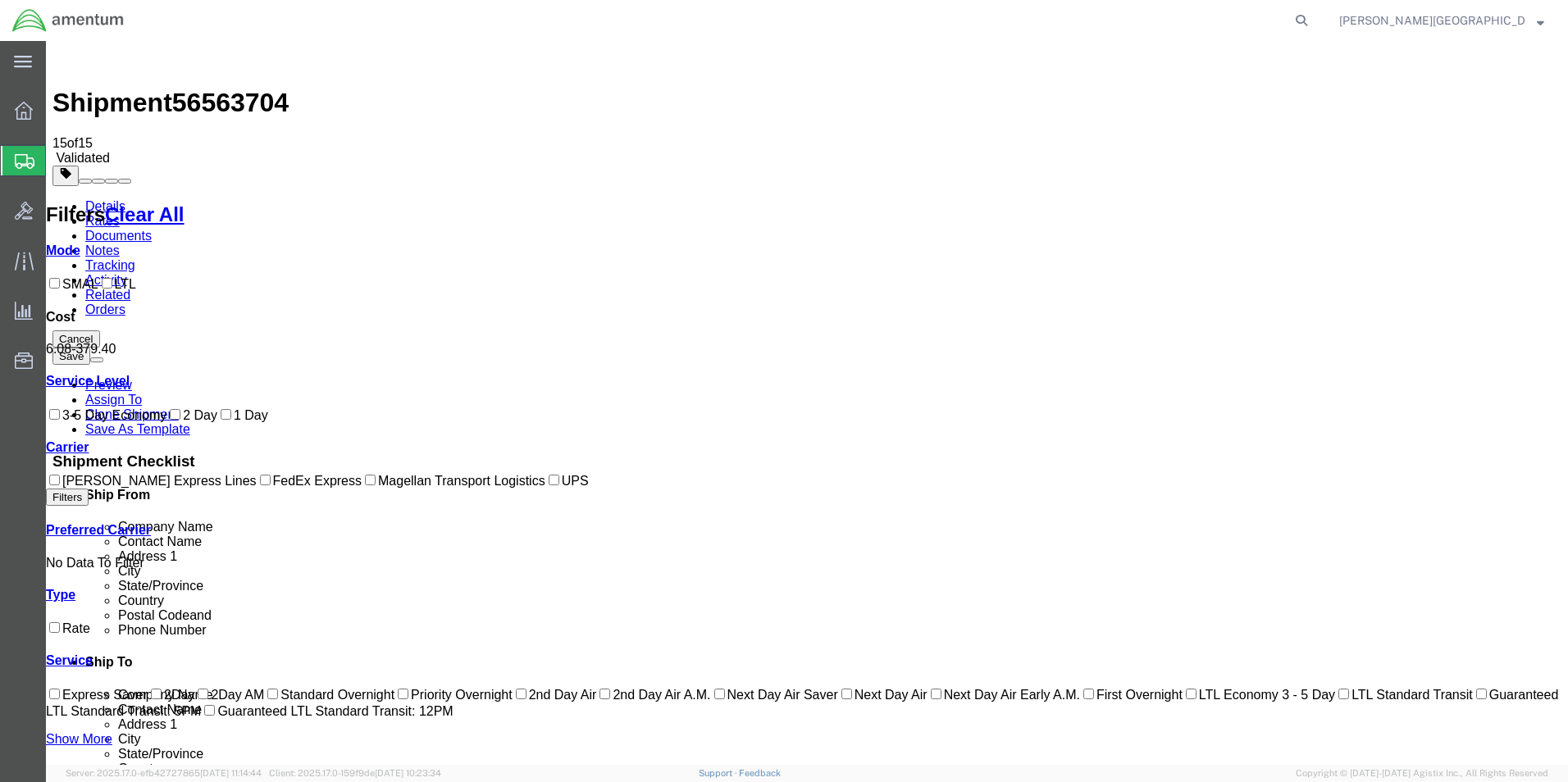
checkbox input "true"
